Goal: Task Accomplishment & Management: Use online tool/utility

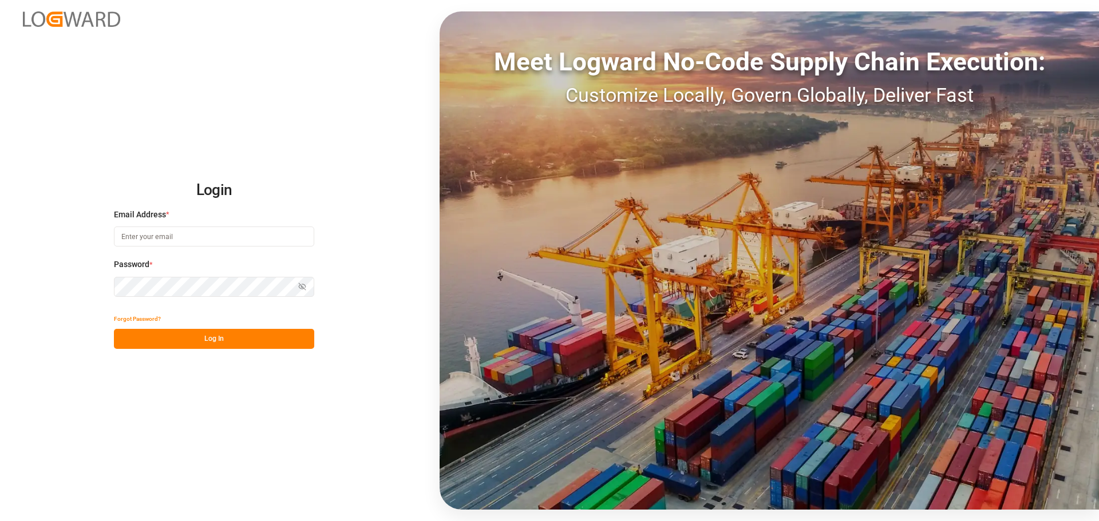
click at [141, 240] on input at bounding box center [214, 237] width 200 height 20
click at [236, 238] on input "[PERSON_NAME][EMAIL_ADDRESS][PERSON_NAME][DOMAIN_NAME] m" at bounding box center [214, 237] width 200 height 20
type input "[PERSON_NAME][EMAIL_ADDRESS][PERSON_NAME][DOMAIN_NAME]"
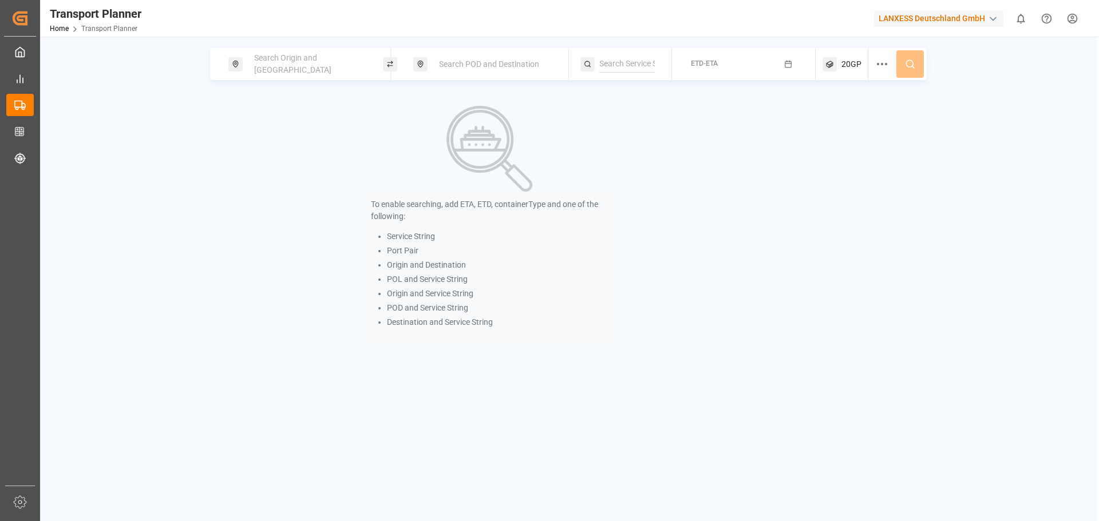
drag, startPoint x: 341, startPoint y: 65, endPoint x: 331, endPoint y: 70, distance: 11.3
click at [341, 64] on div "Search Origin and [GEOGRAPHIC_DATA]" at bounding box center [309, 64] width 124 height 33
click at [283, 147] on input at bounding box center [299, 155] width 115 height 17
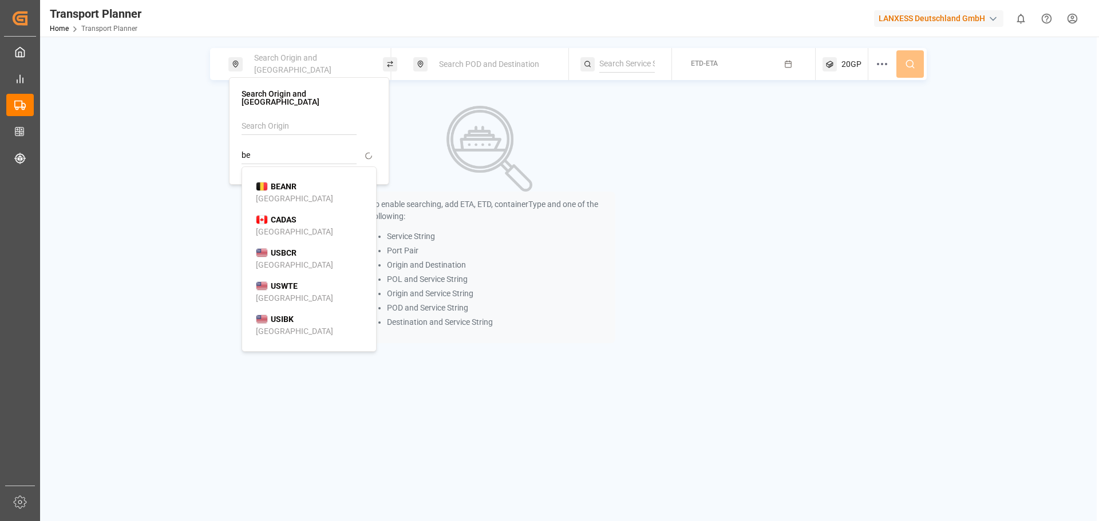
type input "b"
click at [270, 121] on input at bounding box center [299, 126] width 115 height 17
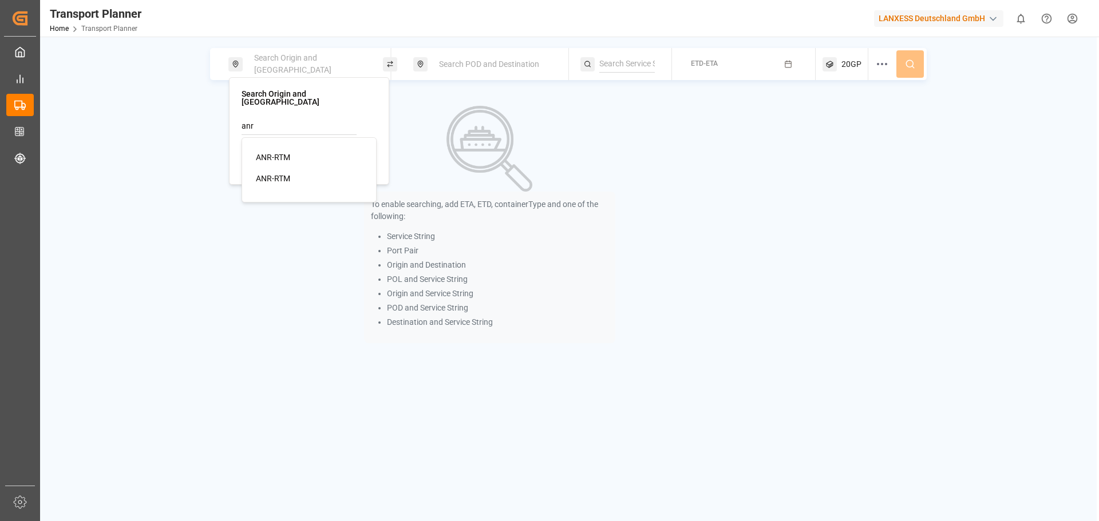
drag, startPoint x: 282, startPoint y: 144, endPoint x: 288, endPoint y: 145, distance: 6.3
click at [282, 153] on span "ANR-RTM" at bounding box center [273, 157] width 34 height 9
type input "ANR-RTM"
click at [482, 72] on div "Search POD and Destination" at bounding box center [494, 64] width 124 height 21
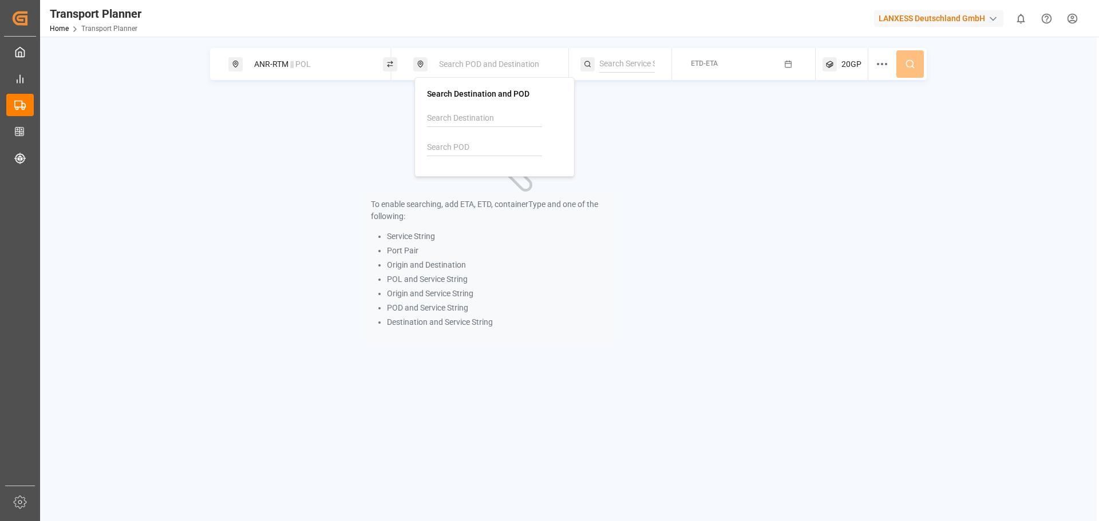
click at [453, 137] on div at bounding box center [494, 137] width 135 height 54
click at [458, 146] on input at bounding box center [484, 147] width 115 height 17
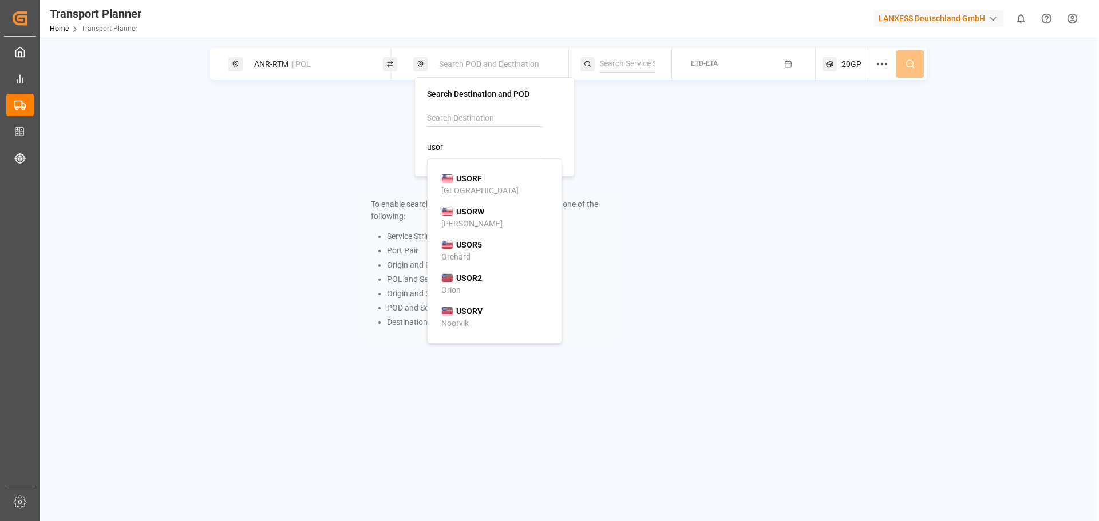
click at [464, 171] on li "USORF [GEOGRAPHIC_DATA]" at bounding box center [496, 184] width 129 height 33
click at [517, 176] on div "USORF [GEOGRAPHIC_DATA]" at bounding box center [496, 185] width 111 height 24
type input "USORF"
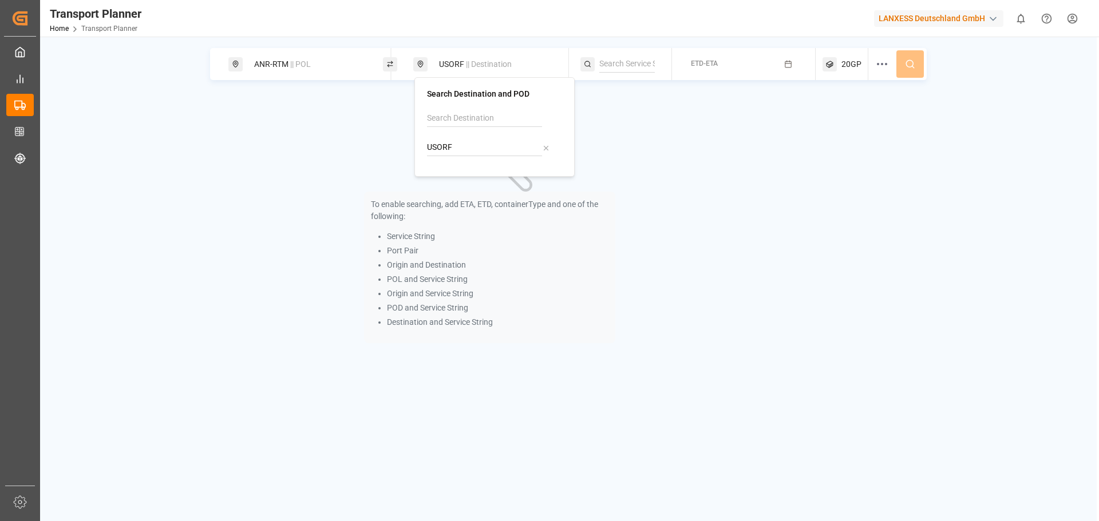
click at [714, 58] on div "ETD-ETA" at bounding box center [704, 64] width 27 height 14
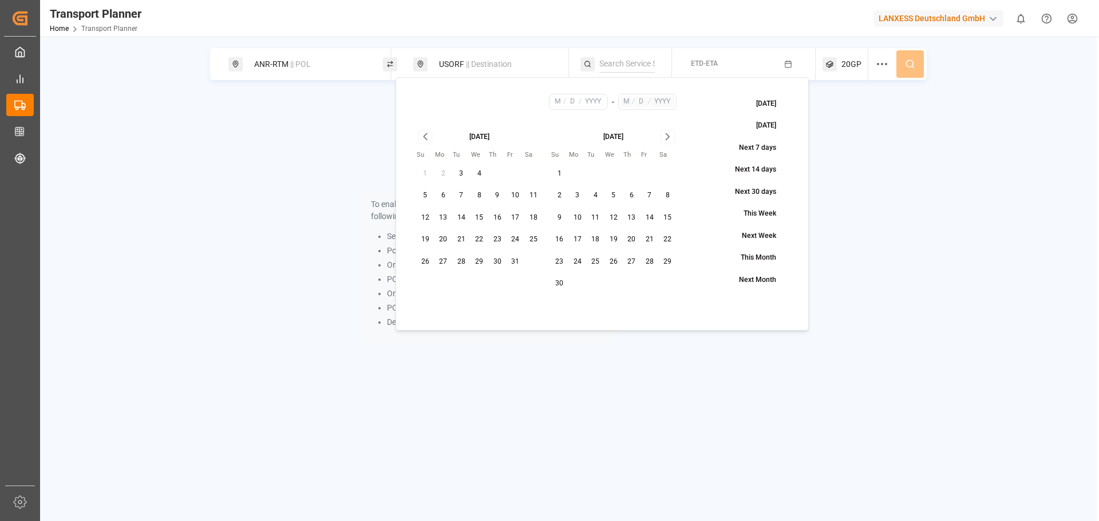
click at [516, 237] on button "24" at bounding box center [515, 240] width 18 height 18
type input "10"
type input "24"
type input "2025"
click at [669, 137] on icon "Go to next month" at bounding box center [667, 137] width 3 height 6
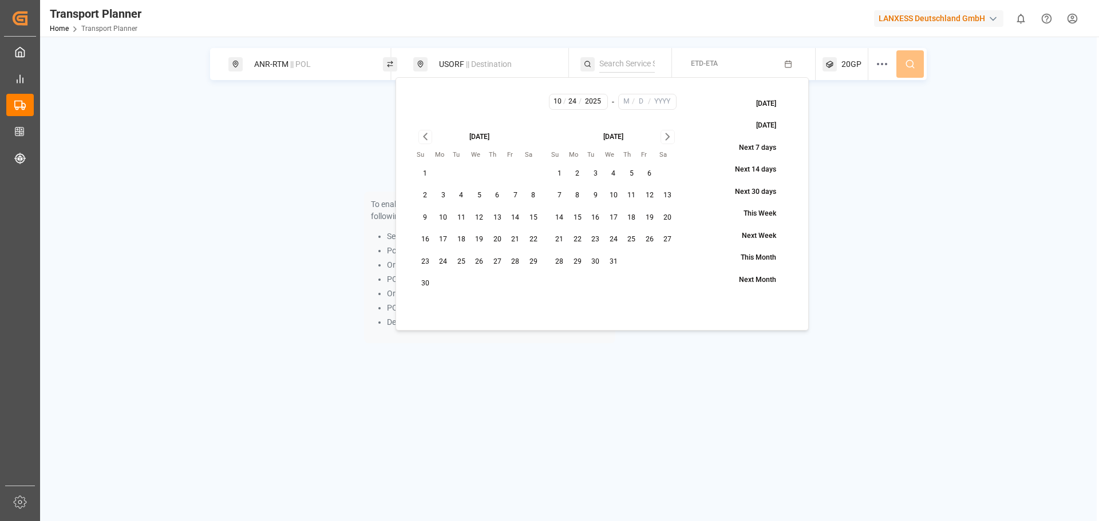
click at [610, 266] on button "31" at bounding box center [613, 262] width 18 height 18
type input "12"
type input "31"
type input "2025"
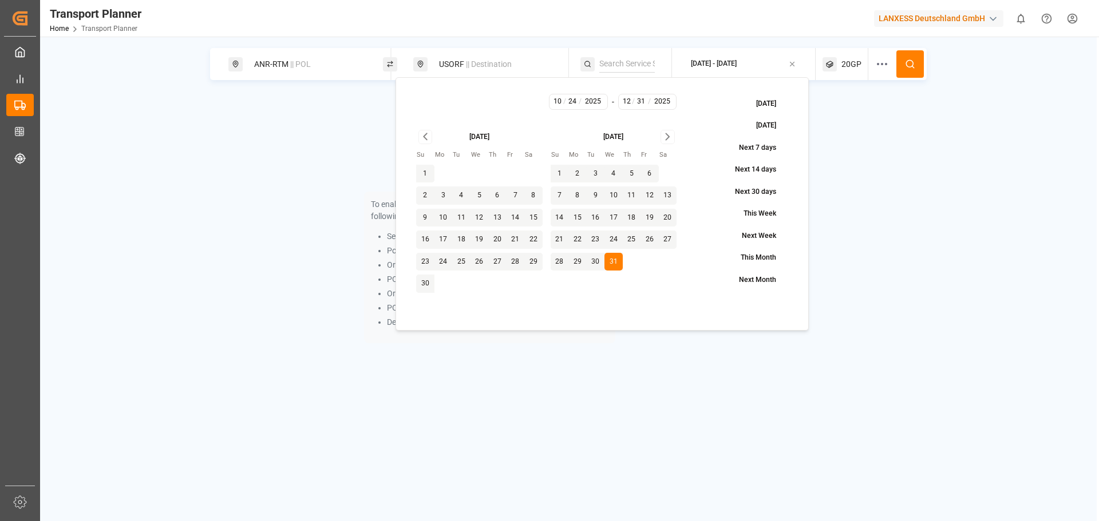
click at [877, 155] on div "To enable searching, add ETA, ETD, containerType and one of the following: Serv…" at bounding box center [568, 224] width 717 height 261
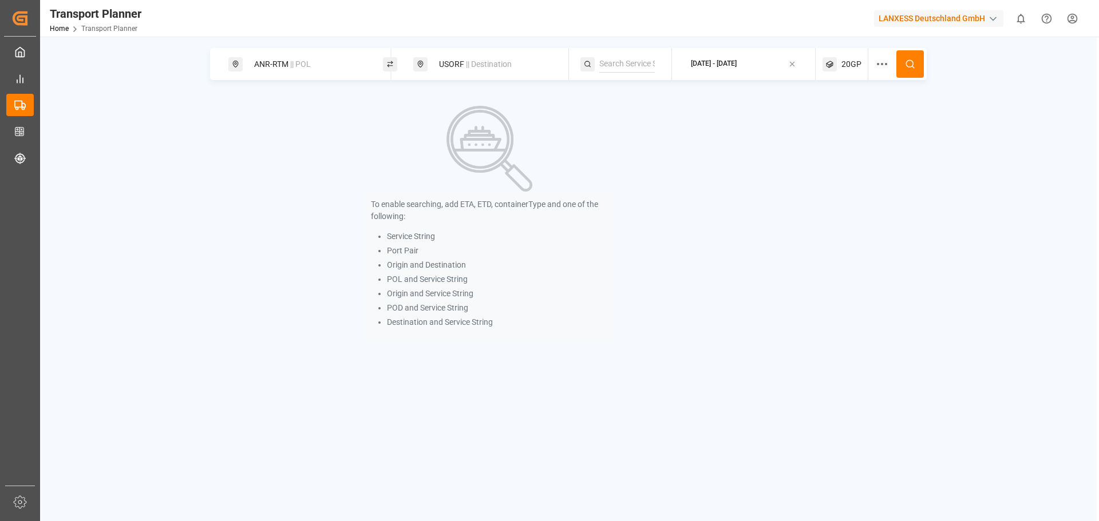
click at [837, 70] on div "20GP" at bounding box center [845, 64] width 46 height 32
click at [847, 119] on icon "button" at bounding box center [850, 119] width 8 height 8
click at [849, 121] on span "Select Container Type..." at bounding box center [835, 119] width 74 height 10
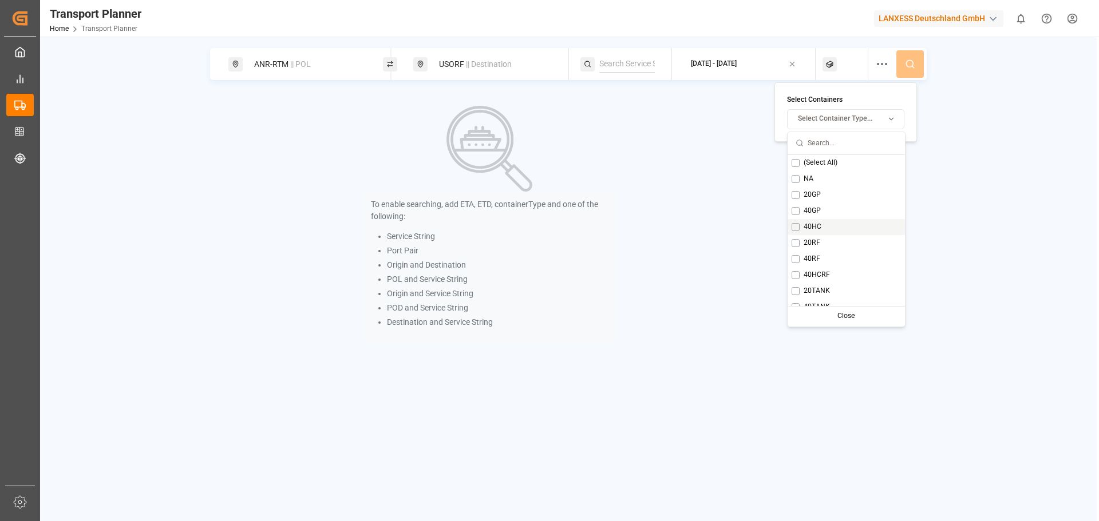
click at [795, 226] on button "Suggestions" at bounding box center [795, 227] width 8 height 8
click at [909, 60] on icon at bounding box center [910, 64] width 10 height 10
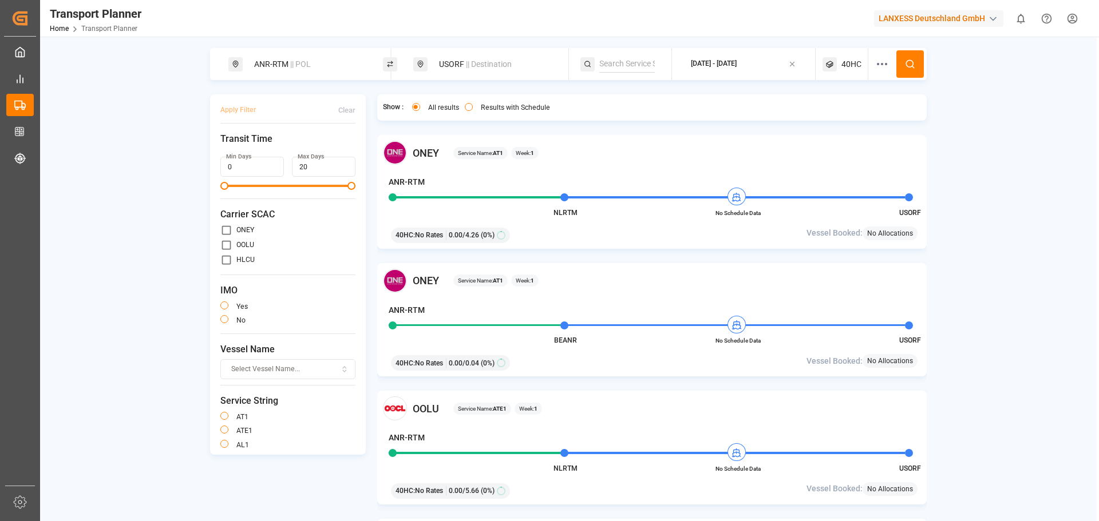
click at [474, 108] on div "Results with Schedule" at bounding box center [507, 109] width 85 height 12
click at [478, 105] on div "Results with Schedule" at bounding box center [507, 109] width 85 height 12
click at [470, 106] on button "Results with Schedule" at bounding box center [469, 107] width 8 height 8
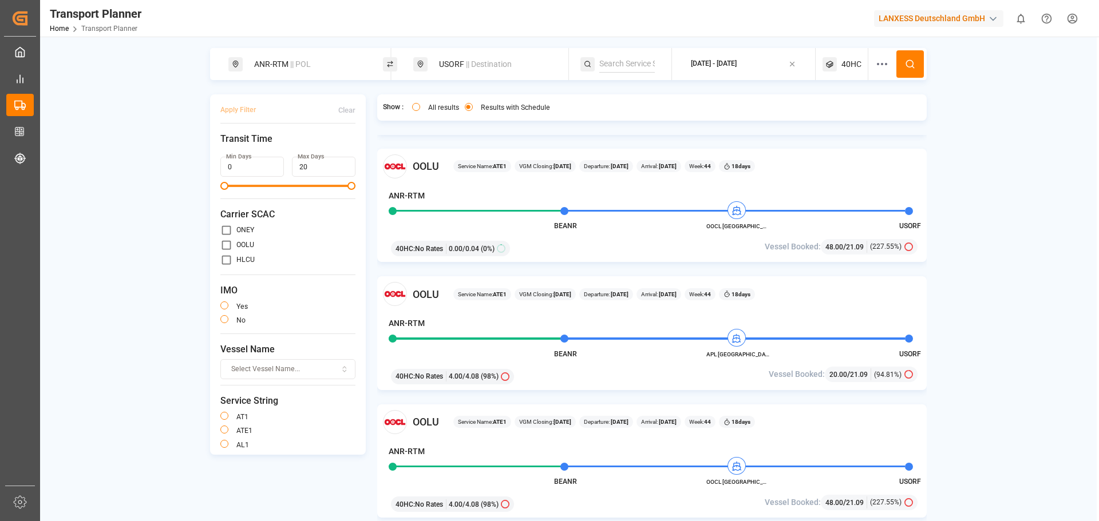
scroll to position [167, 0]
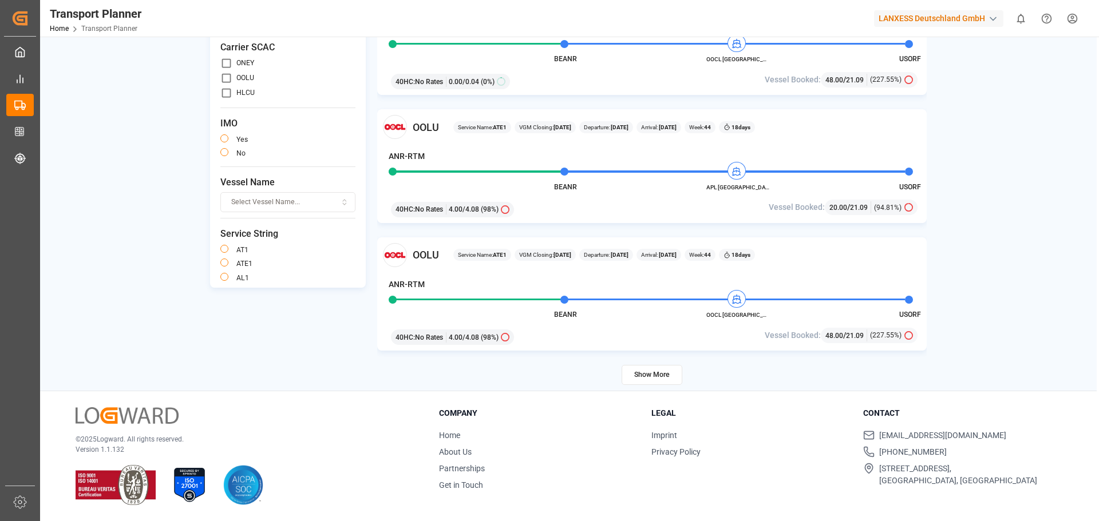
click at [670, 374] on button "Show More" at bounding box center [652, 375] width 61 height 20
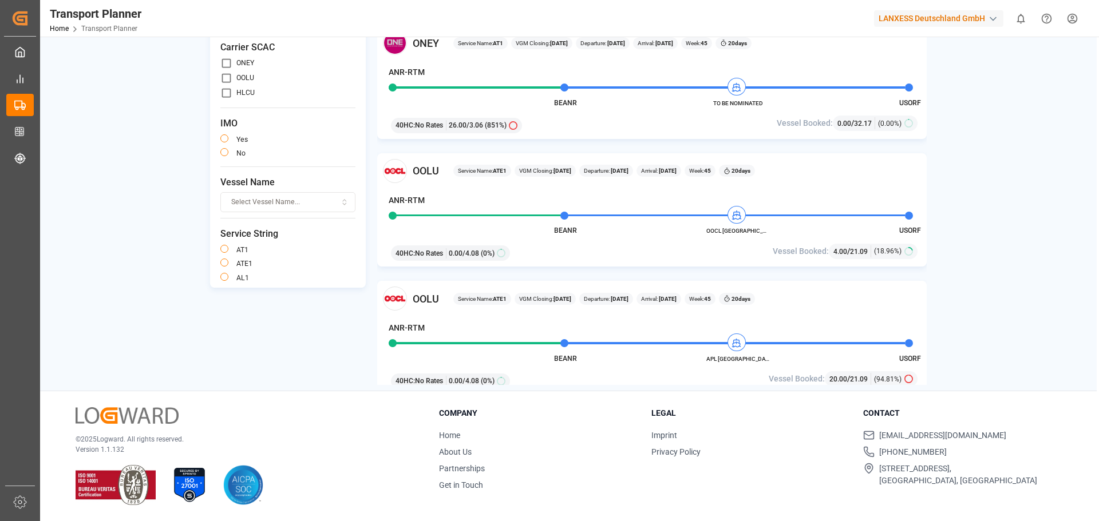
scroll to position [4050, 0]
